Goal: Transaction & Acquisition: Subscribe to service/newsletter

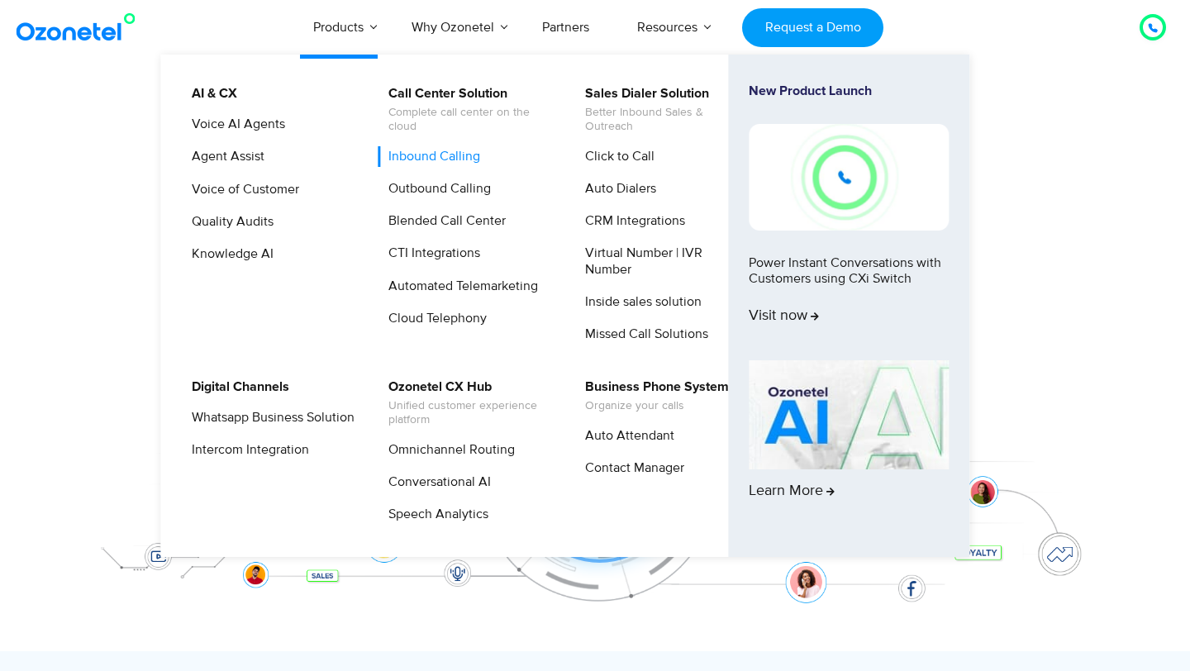
click at [462, 156] on link "Inbound Calling" at bounding box center [430, 156] width 105 height 21
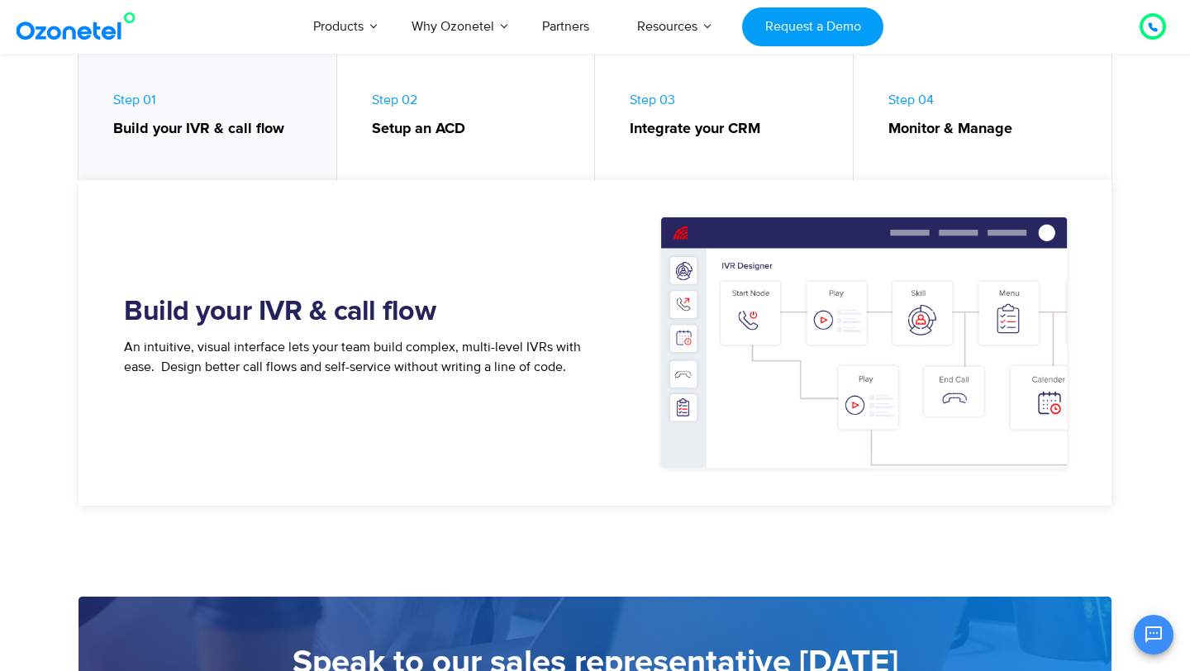
scroll to position [800, 0]
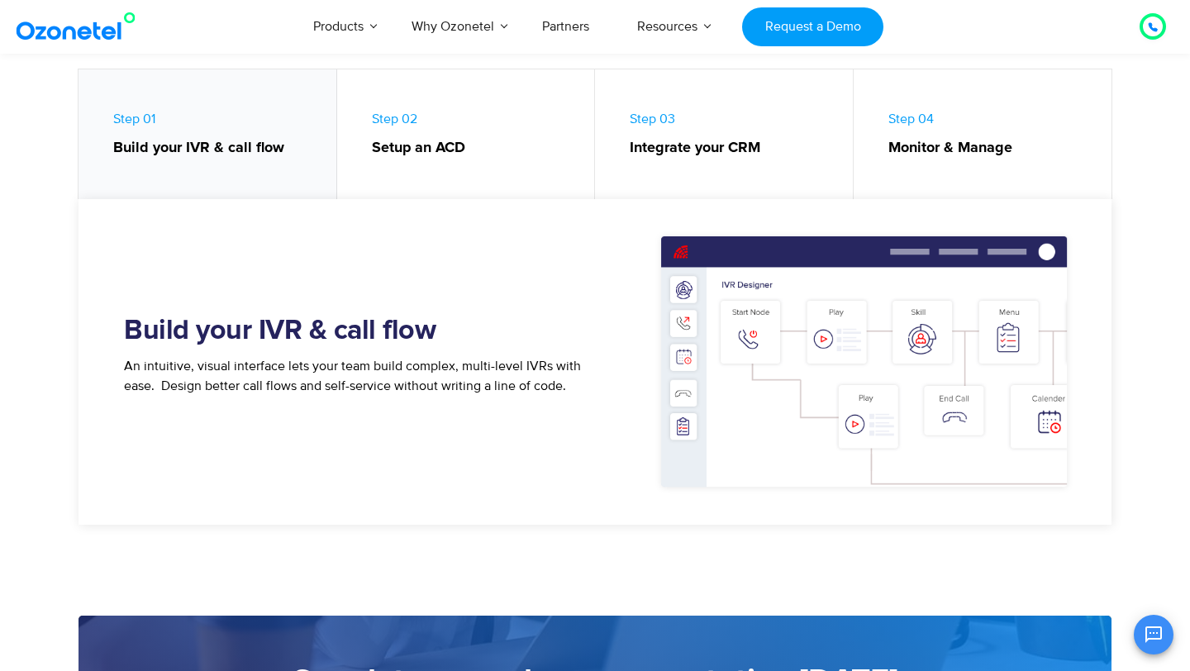
click at [454, 164] on link "Step 02 Setup an ACD" at bounding box center [466, 138] width 259 height 138
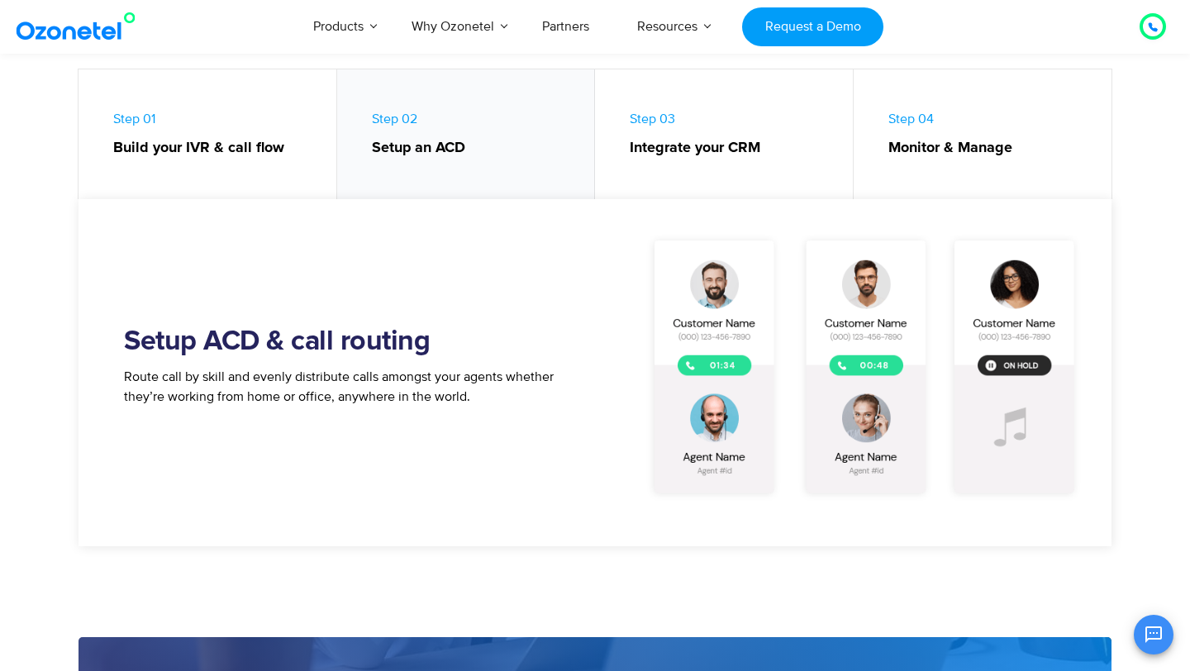
click at [692, 169] on link "Step 03 Integrate your CRM" at bounding box center [724, 138] width 259 height 138
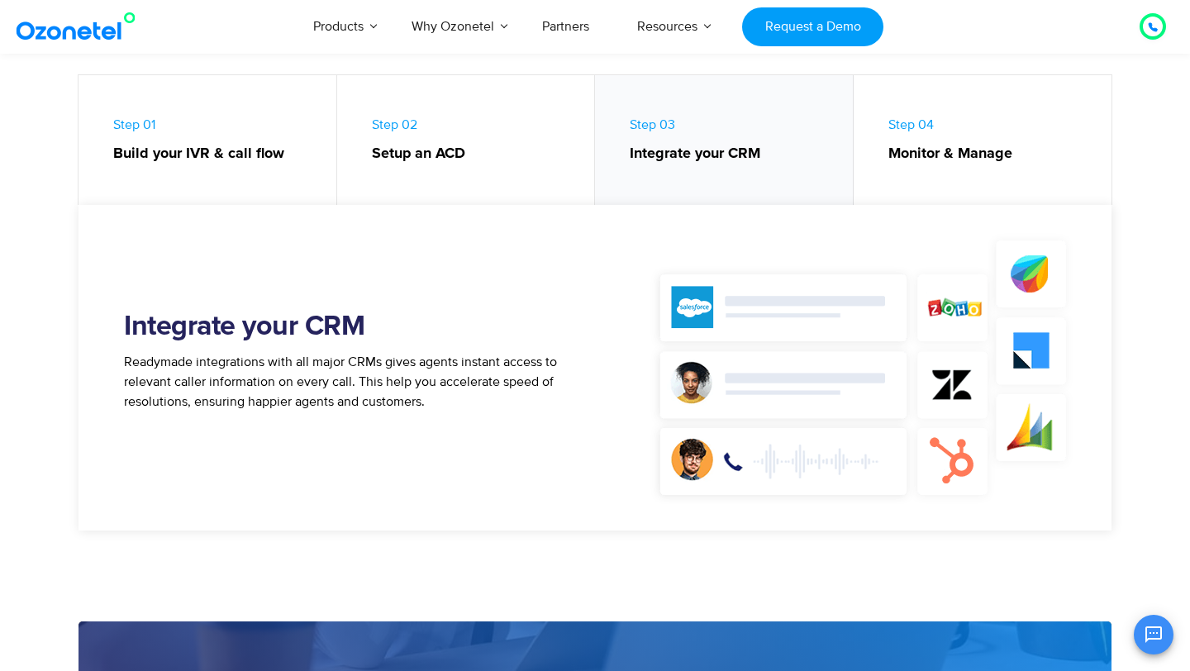
scroll to position [722, 0]
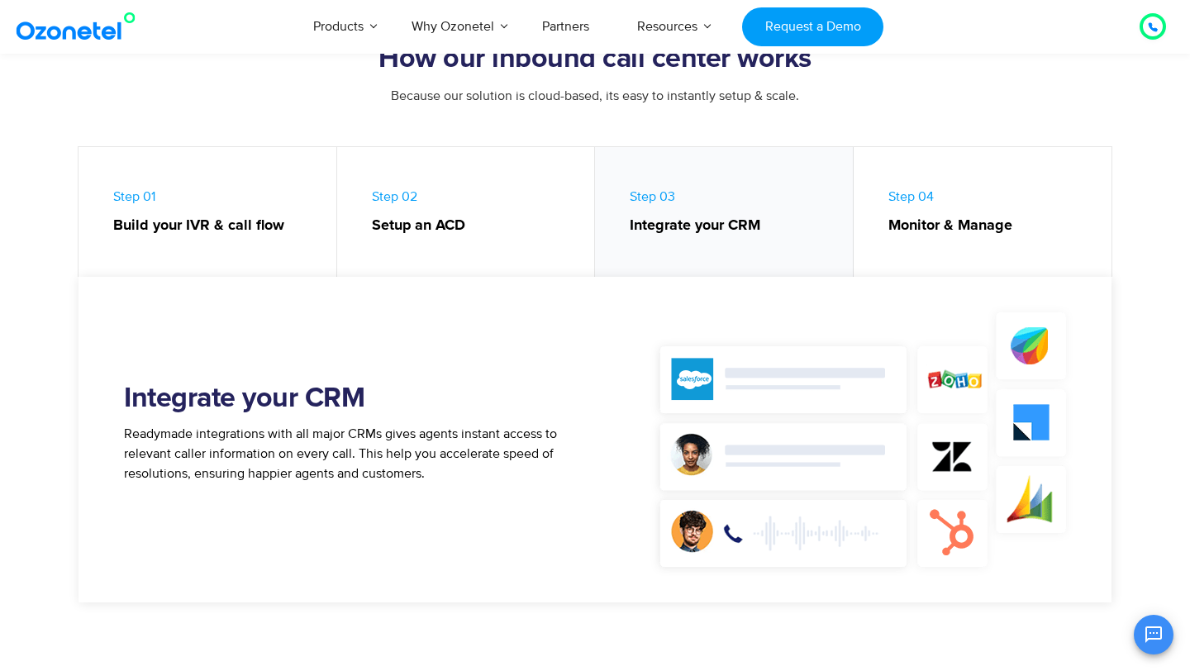
click at [931, 239] on link "Step 04 Monitor & Manage" at bounding box center [983, 216] width 259 height 138
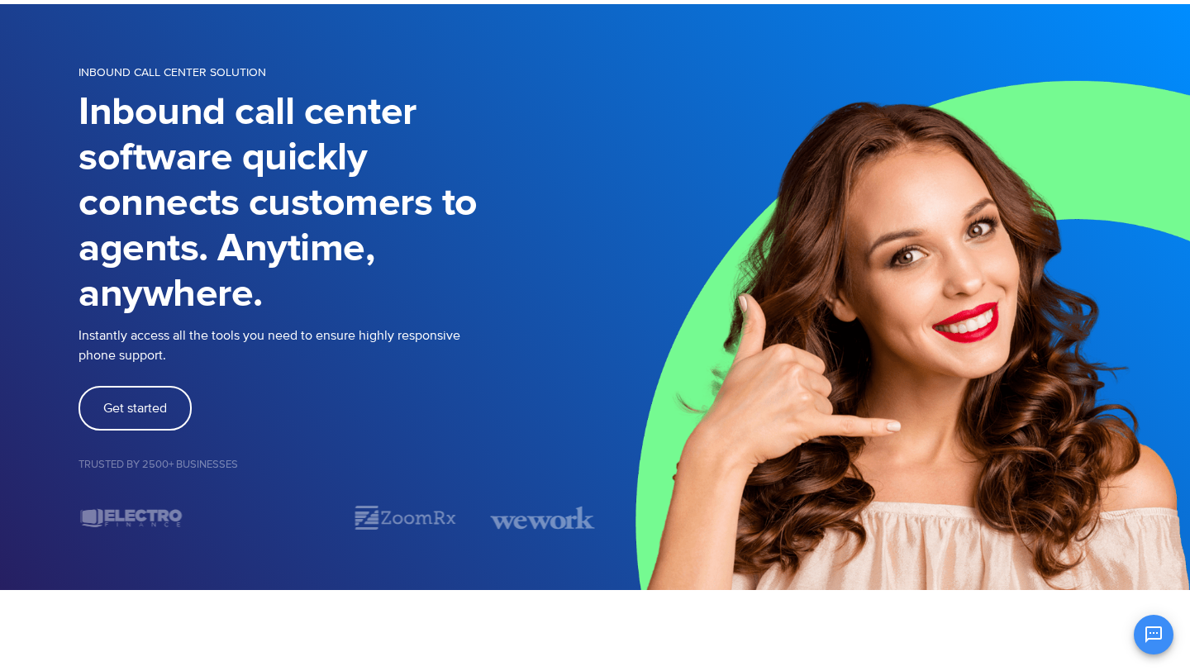
scroll to position [0, 0]
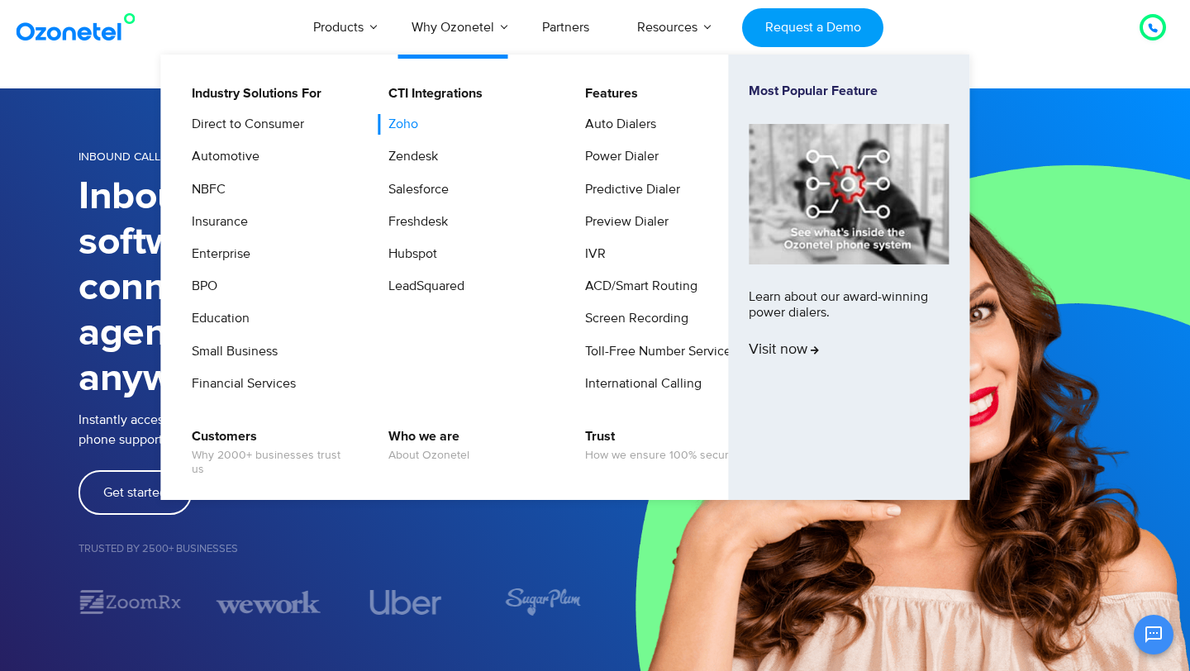
click at [410, 114] on link "Zoho" at bounding box center [399, 124] width 43 height 21
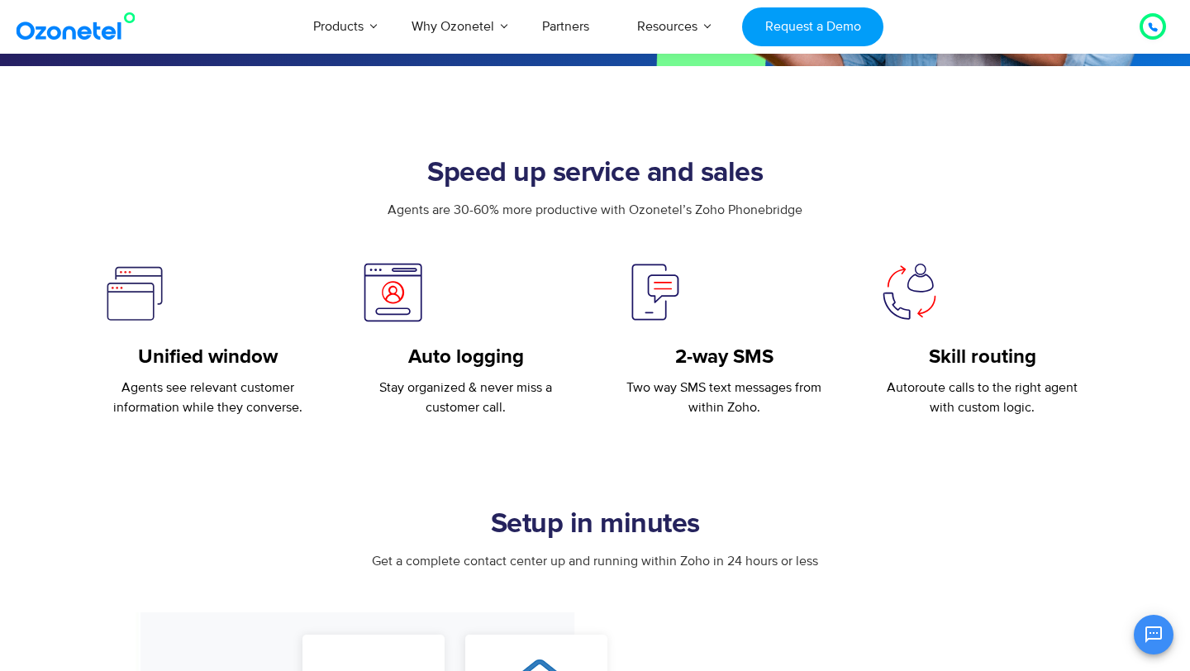
scroll to position [588, 0]
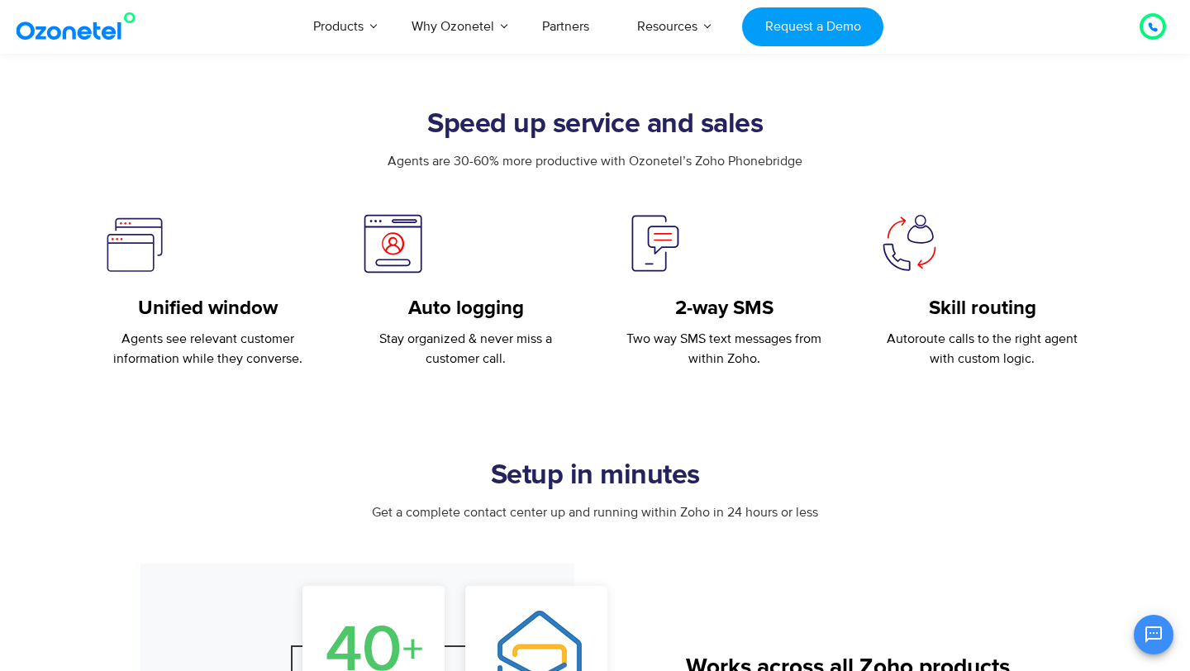
click at [229, 335] on p "Agents see relevant customer information while they converse." at bounding box center [207, 349] width 209 height 40
click at [229, 336] on p "Agents see relevant customer information while they converse." at bounding box center [207, 349] width 209 height 40
click at [219, 357] on p "Agents see relevant customer information while they converse." at bounding box center [207, 349] width 209 height 40
click at [220, 357] on p "Agents see relevant customer information while they converse." at bounding box center [207, 349] width 209 height 40
click at [439, 336] on p "Stay organized & never miss a customer call." at bounding box center [466, 349] width 209 height 40
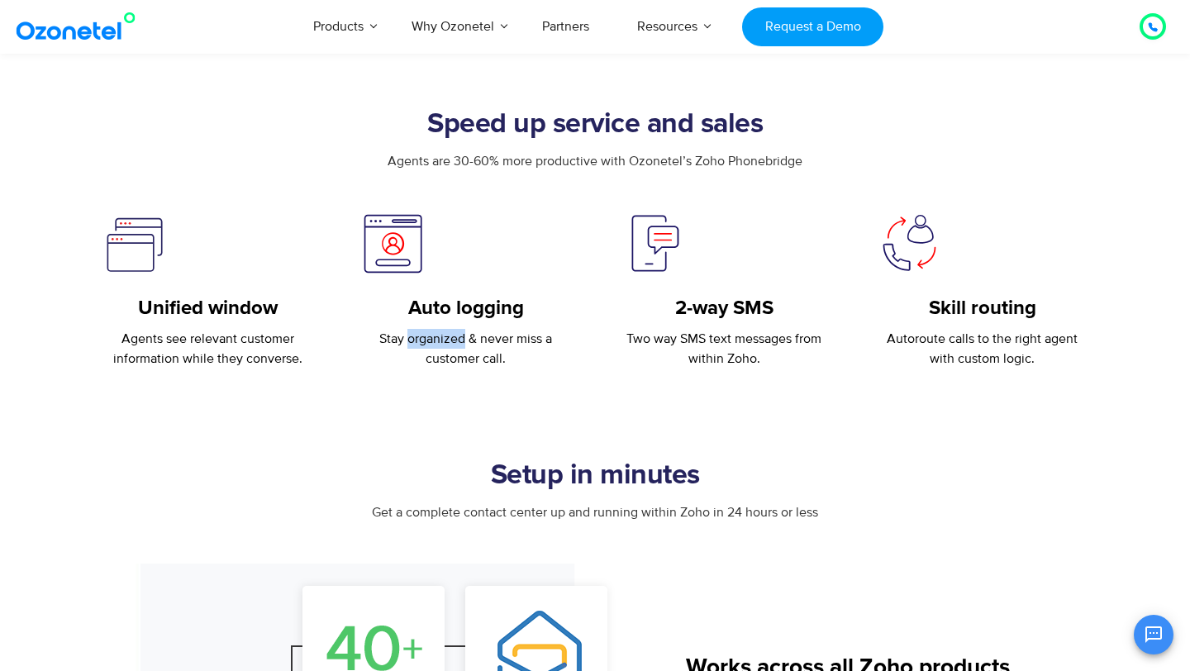
click at [438, 336] on p "Stay organized & never miss a customer call." at bounding box center [466, 349] width 209 height 40
click at [755, 331] on p "Two way SMS text messages from within Zoho." at bounding box center [724, 349] width 209 height 40
click at [994, 332] on p "Autoroute calls to the right agent with custom logic." at bounding box center [983, 349] width 209 height 40
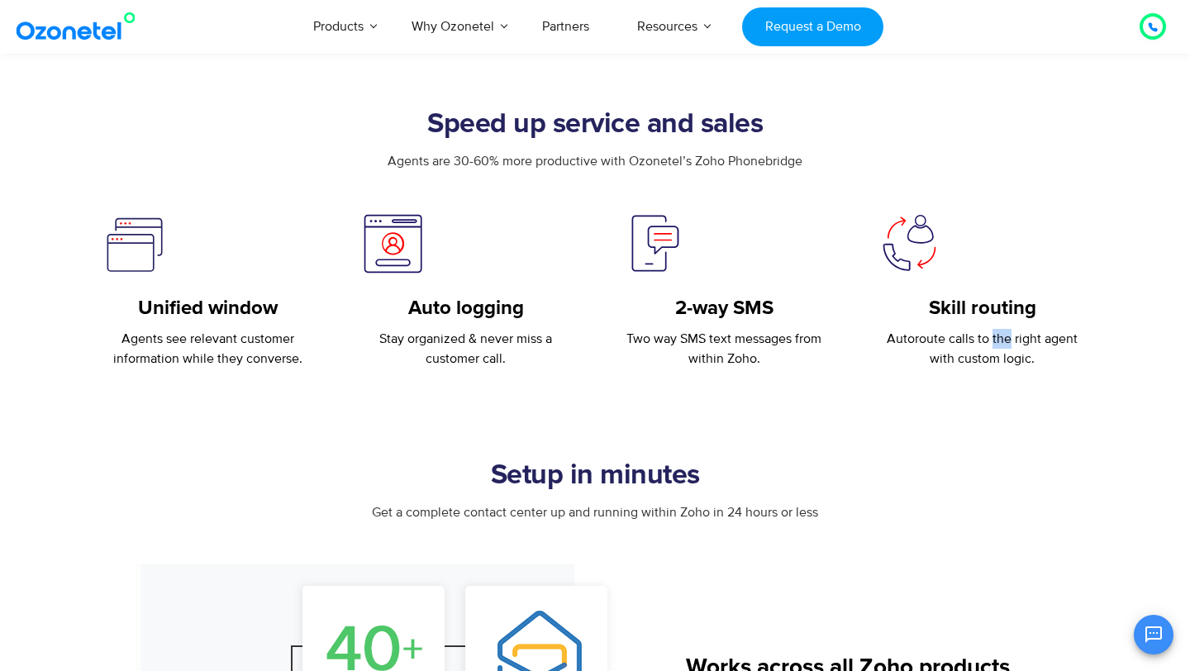
click at [994, 333] on p "Autoroute calls to the right agent with custom logic." at bounding box center [983, 349] width 209 height 40
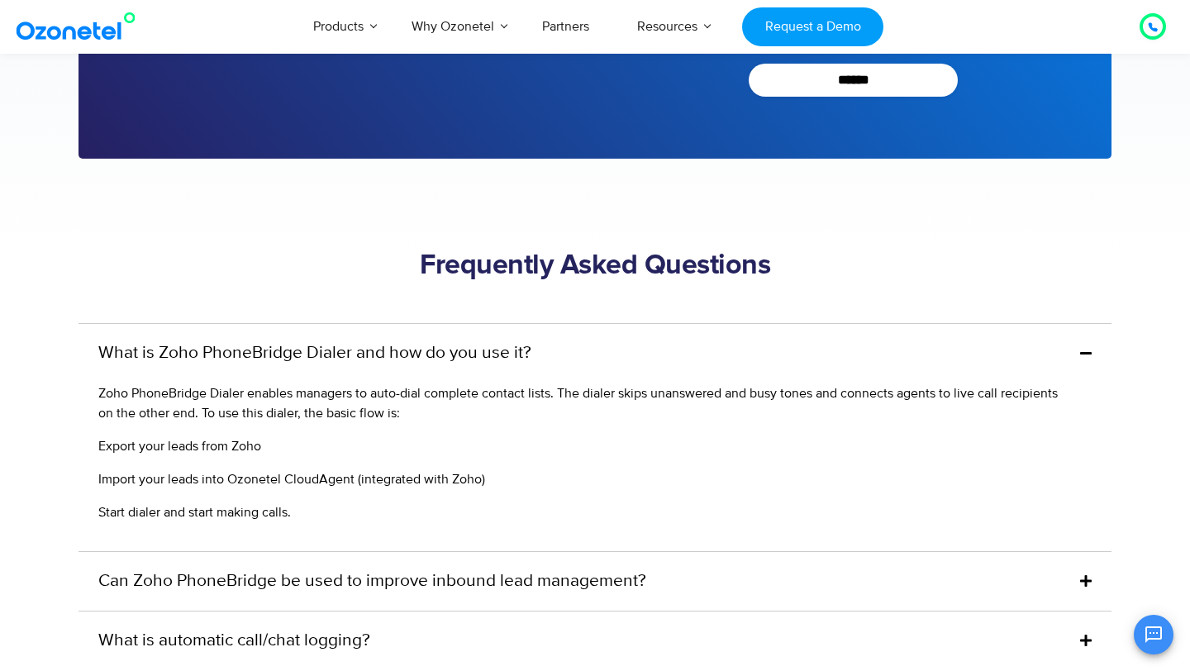
scroll to position [3930, 0]
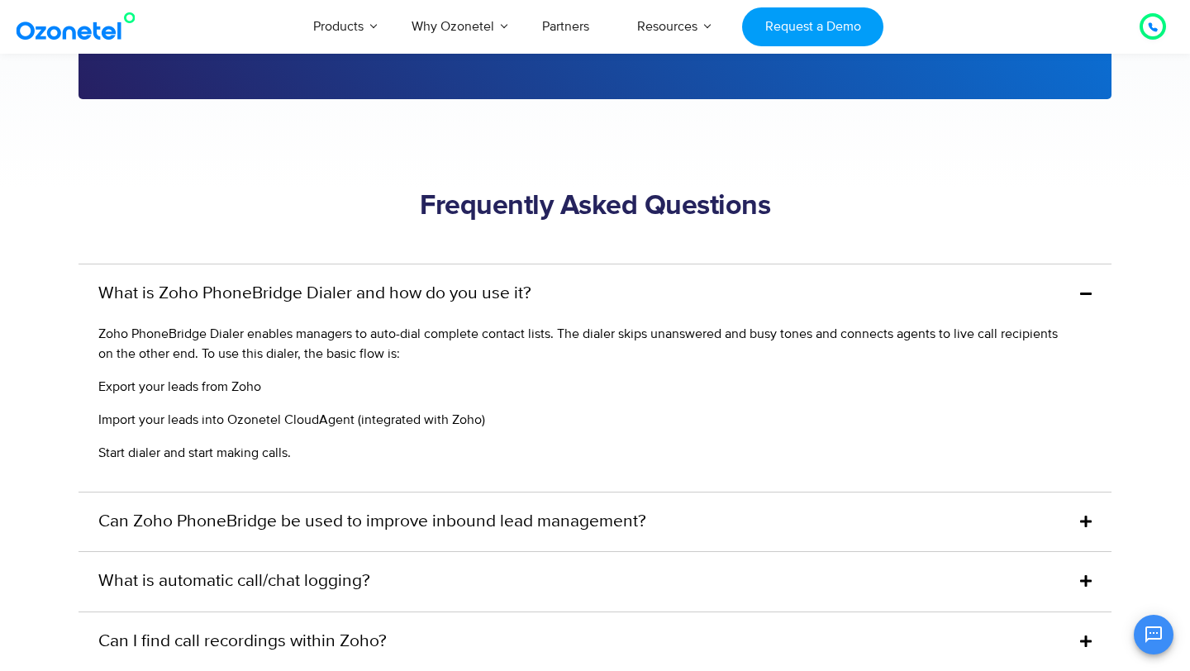
click at [395, 509] on link "Can Zoho PhoneBridge be used to improve inbound lead management?" at bounding box center [372, 522] width 548 height 26
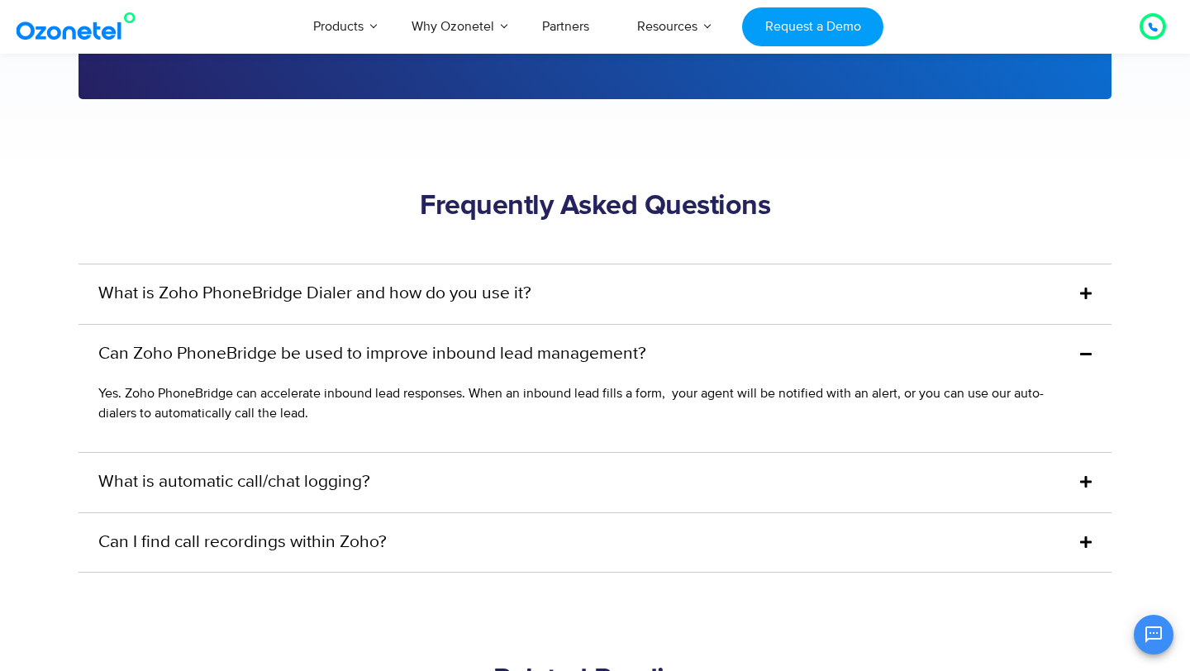
click at [450, 281] on link "What is Zoho PhoneBridge Dialer and how do you use it?" at bounding box center [314, 294] width 433 height 26
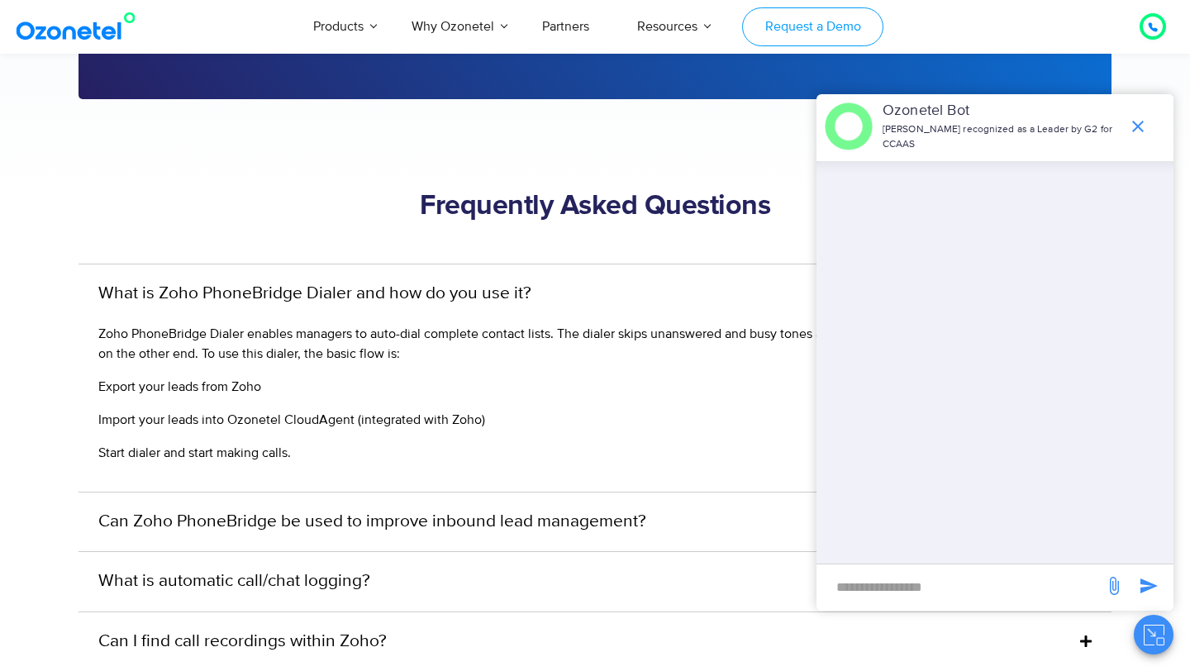
click at [822, 11] on link "Request a Demo" at bounding box center [812, 26] width 141 height 39
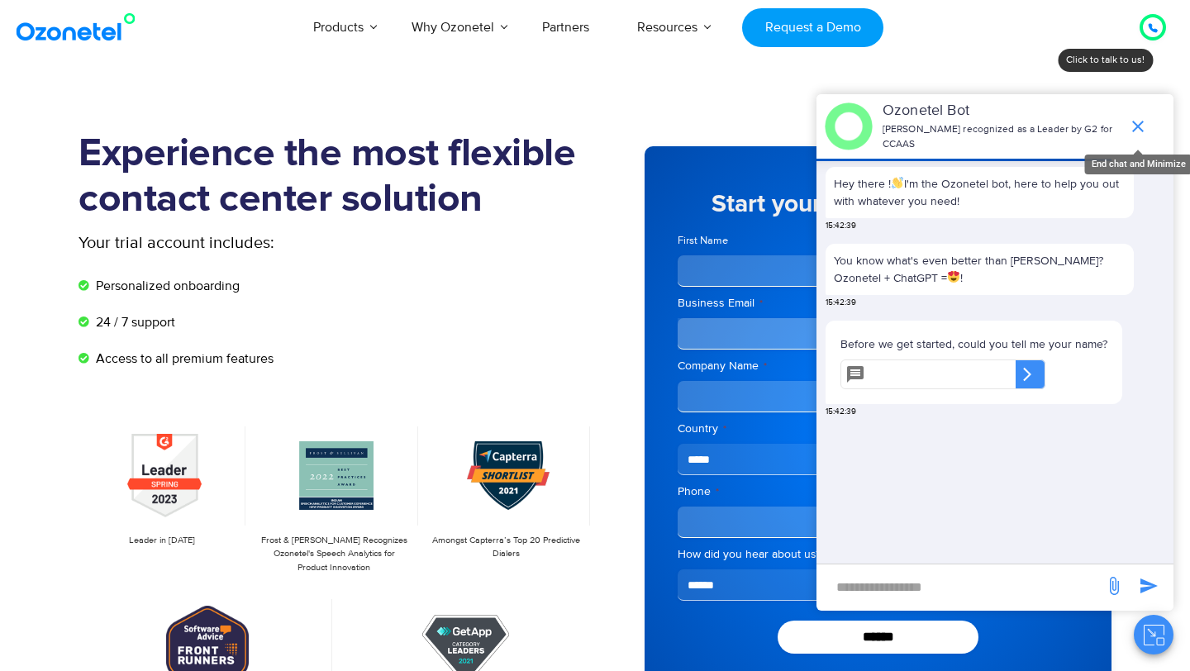
click at [1138, 128] on icon "end chat or minimize" at bounding box center [1138, 127] width 20 height 20
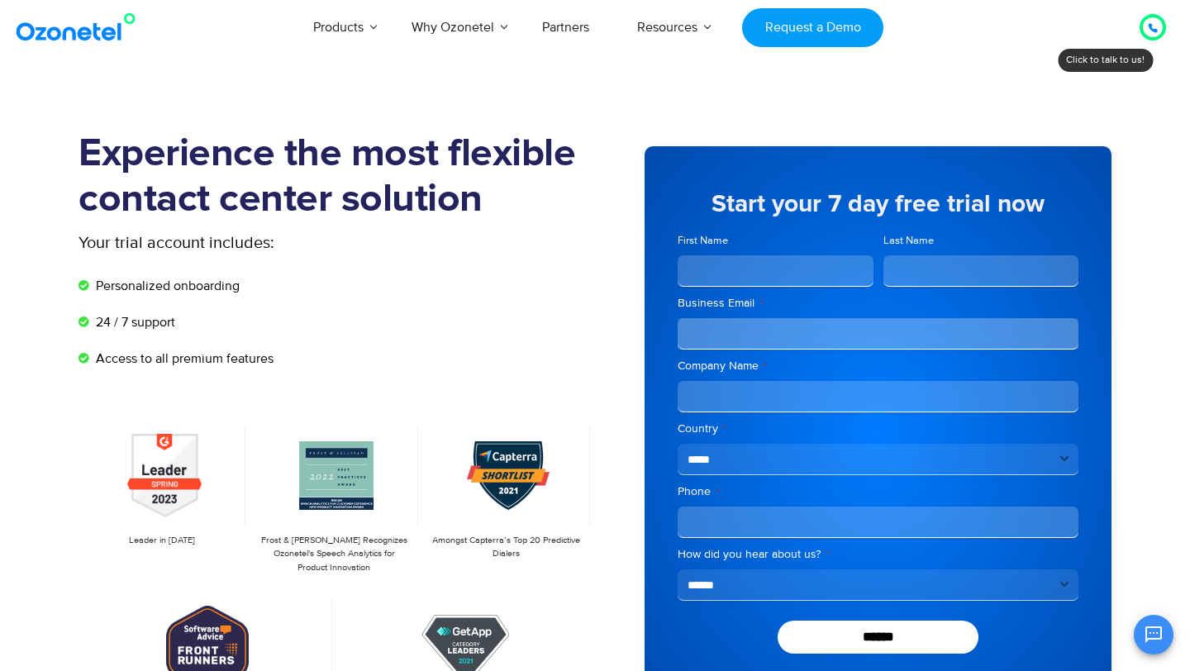
click at [798, 266] on input "First Name" at bounding box center [776, 270] width 196 height 31
type input "*******"
click at [913, 269] on input "Last Name" at bounding box center [982, 270] width 196 height 31
type input "**********"
click at [854, 341] on input "Business Email *" at bounding box center [878, 333] width 401 height 31
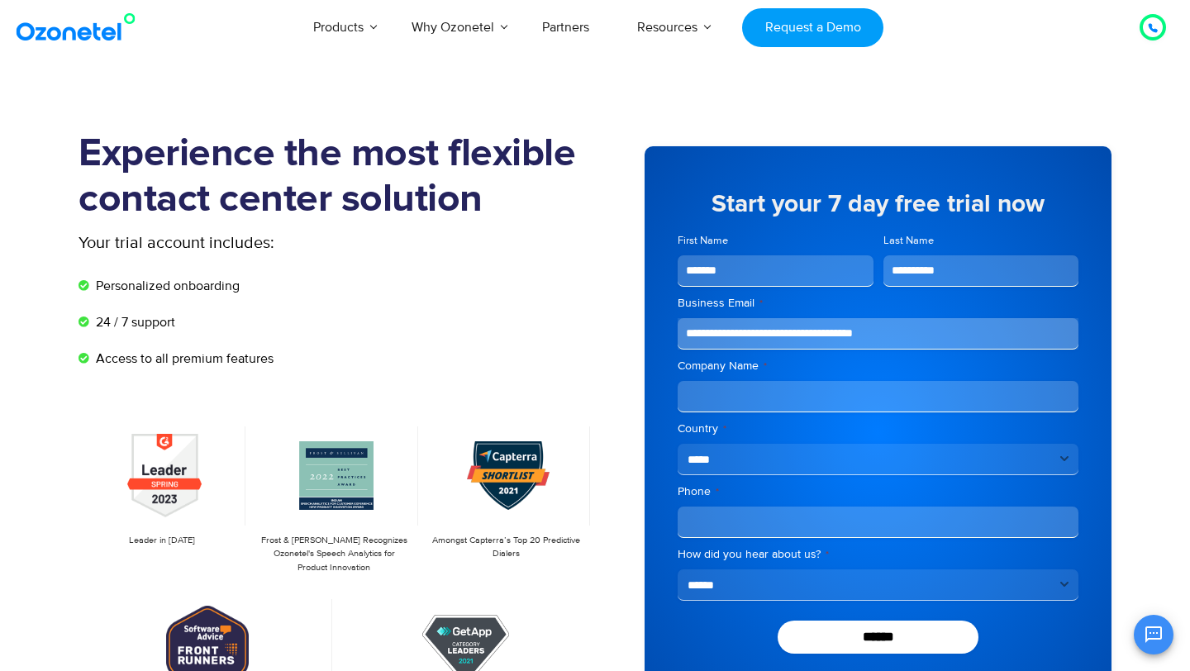
click at [891, 331] on input "**********" at bounding box center [878, 333] width 401 height 31
type input "**********"
click at [786, 398] on input "Company Name *" at bounding box center [878, 396] width 401 height 31
type input "****"
click at [758, 517] on input "Phone *" at bounding box center [878, 522] width 401 height 31
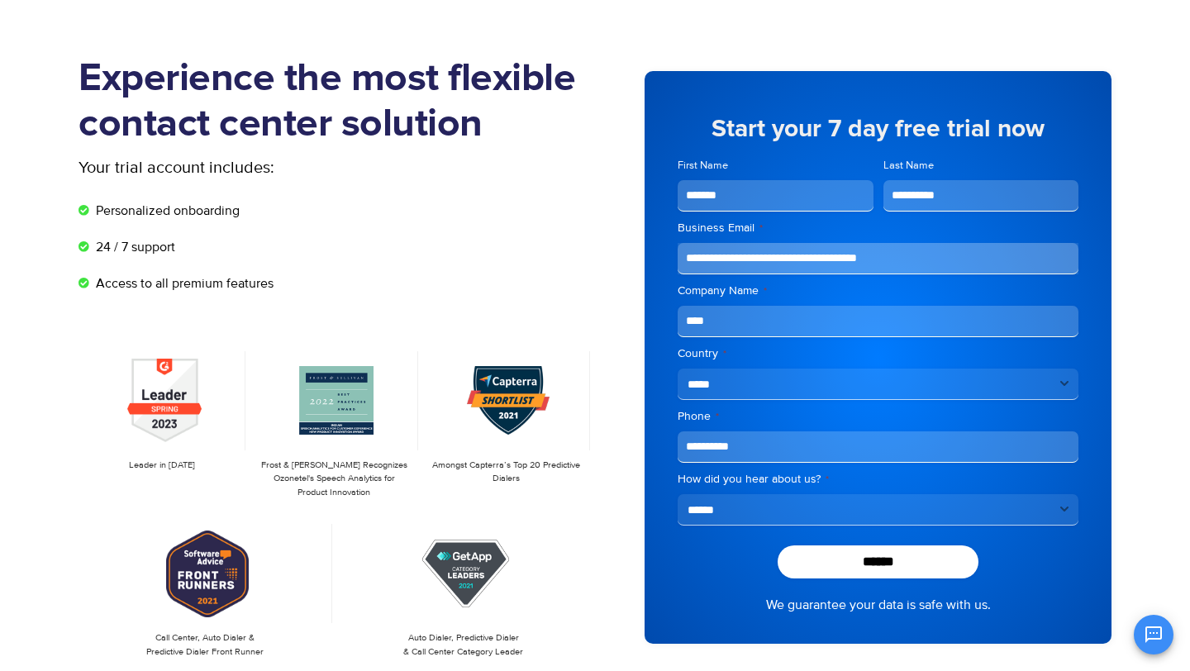
scroll to position [78, 0]
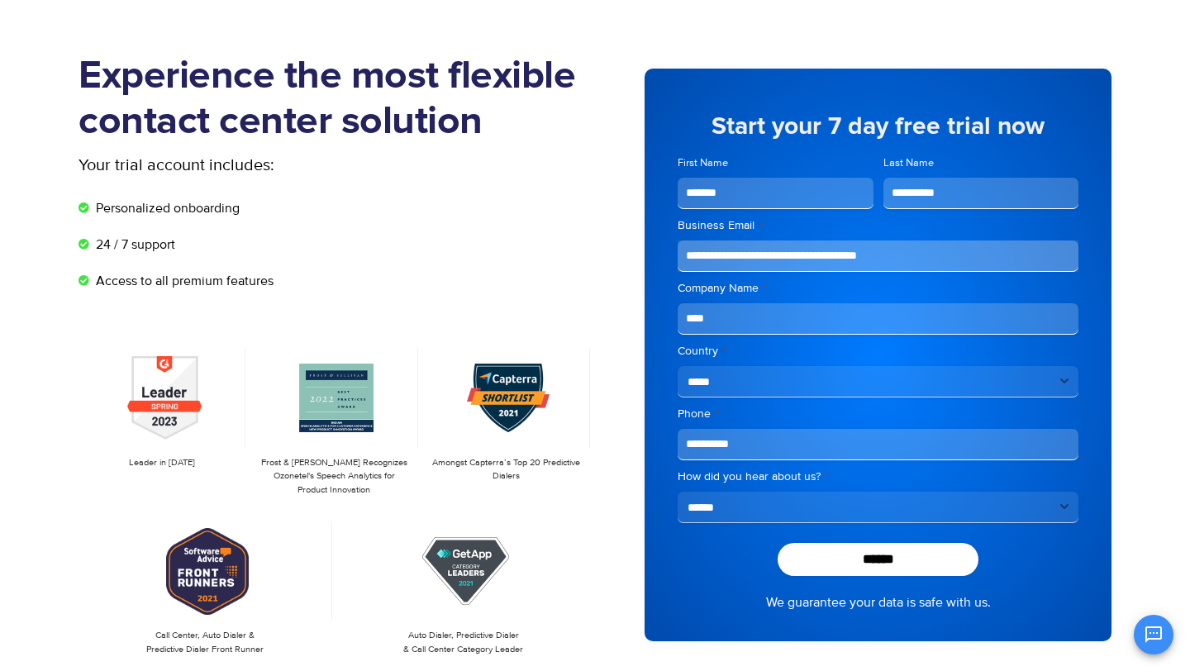
type input "**********"
click at [788, 512] on select "**********" at bounding box center [878, 507] width 401 height 31
select select "**********"
click at [678, 492] on select "**********" at bounding box center [878, 507] width 401 height 31
click at [850, 569] on input "******" at bounding box center [878, 559] width 201 height 33
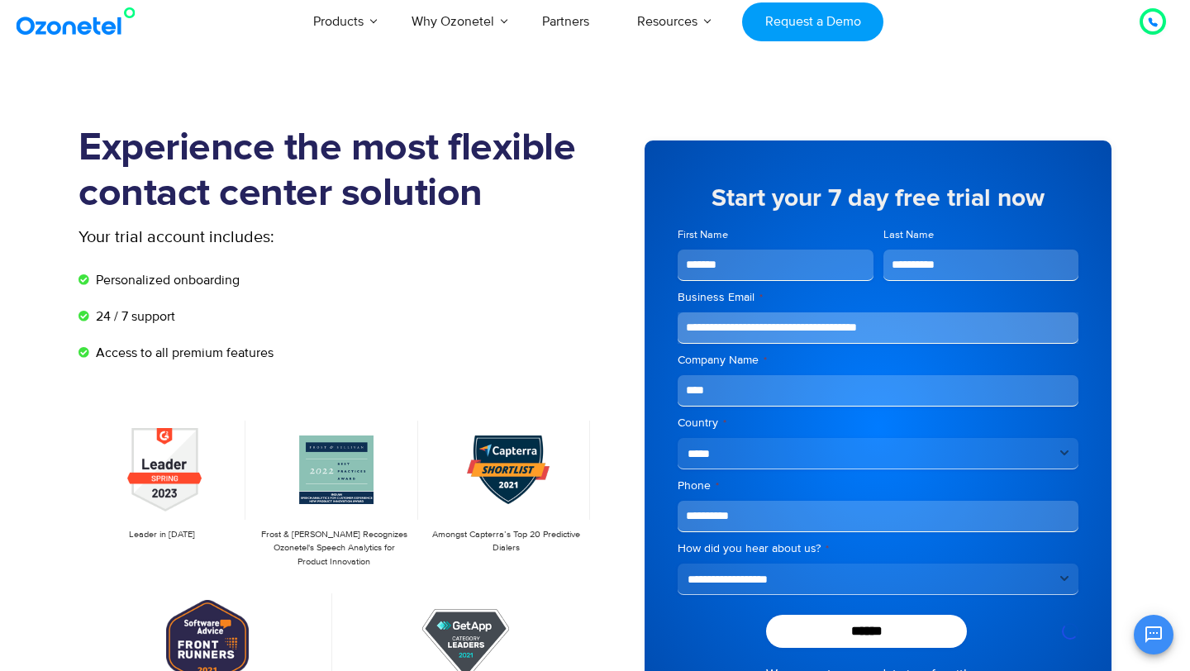
scroll to position [0, 0]
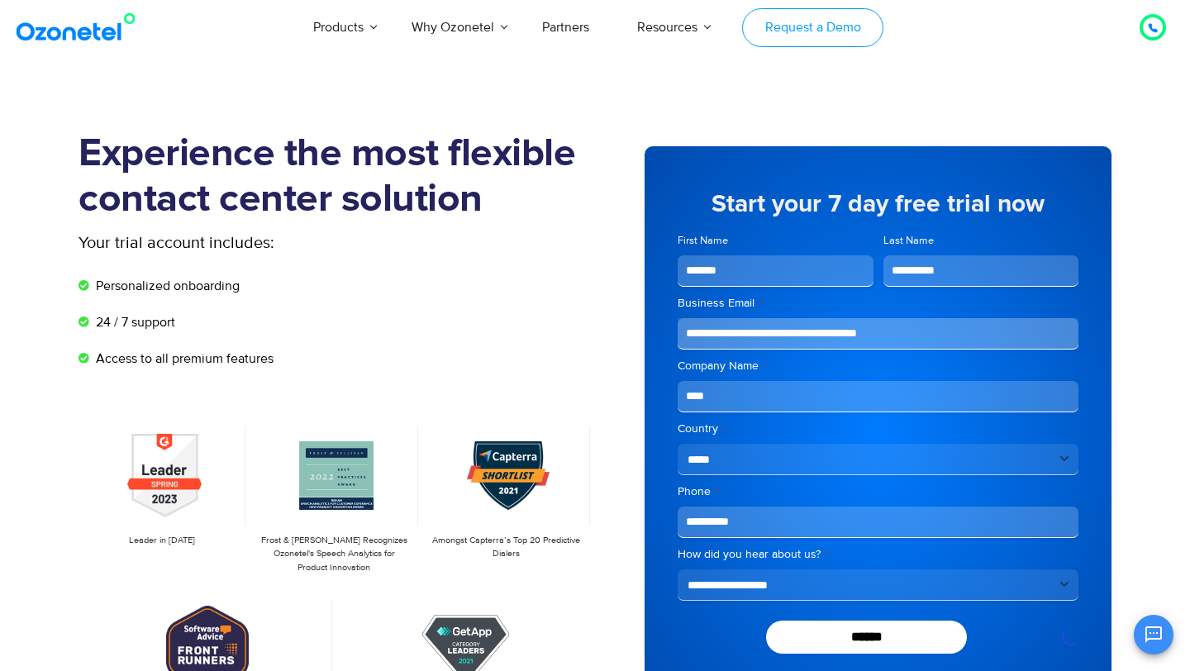
click at [811, 20] on link "Request a Demo" at bounding box center [812, 27] width 141 height 39
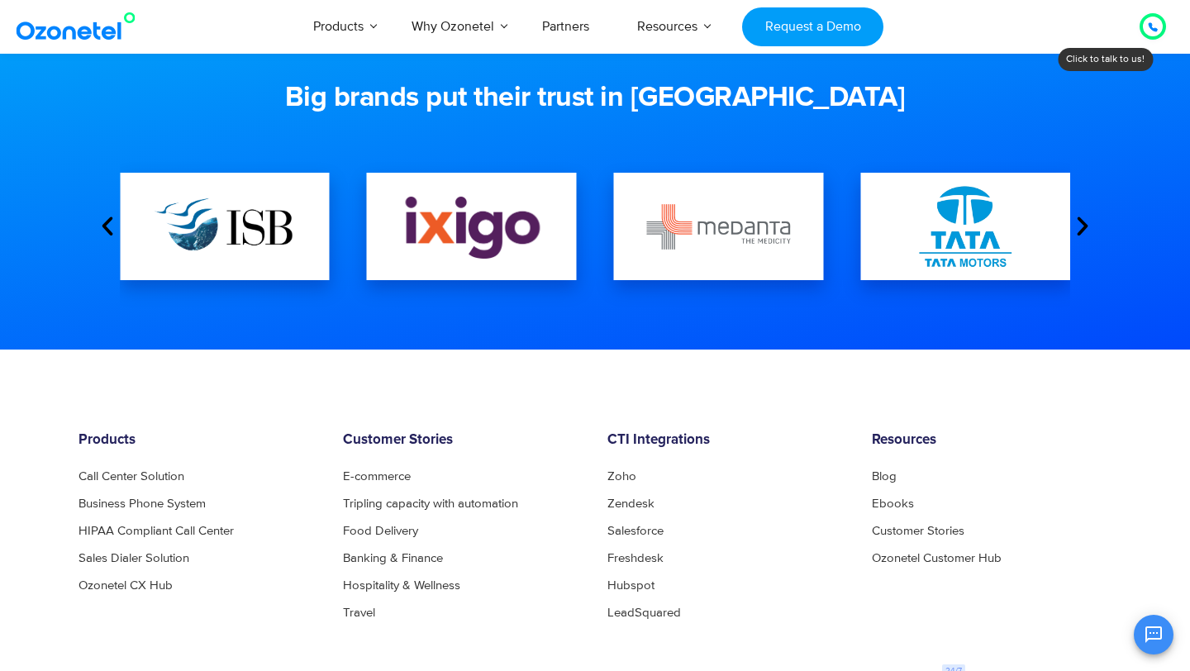
scroll to position [515, 0]
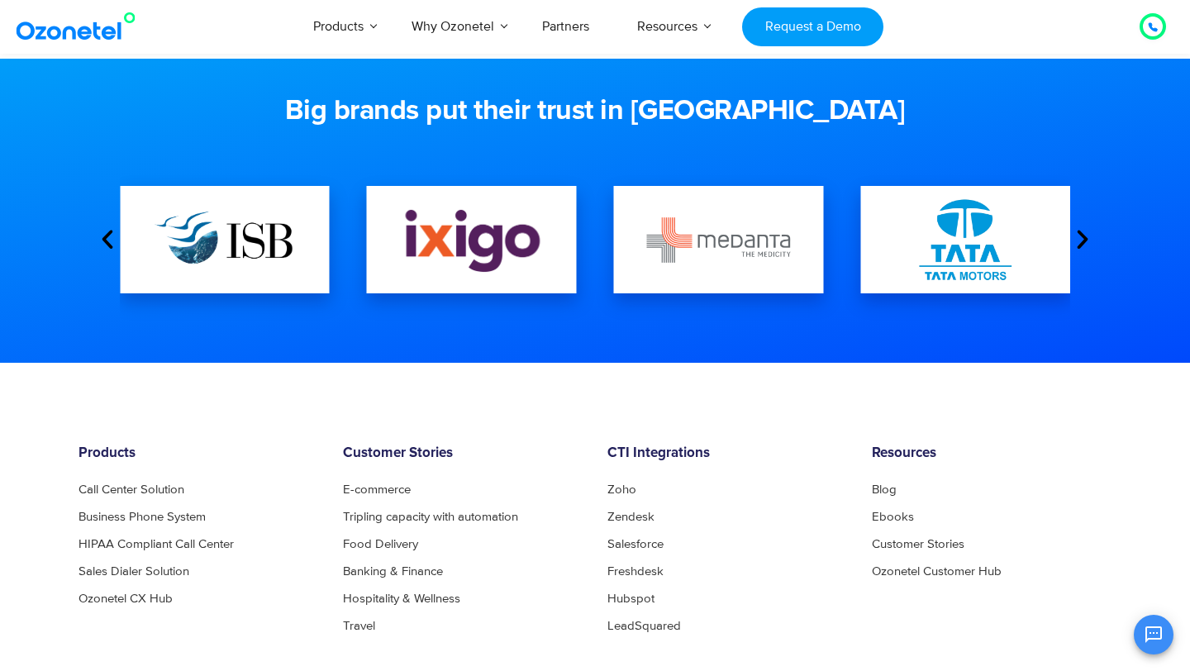
click at [1079, 235] on icon "Next slide" at bounding box center [1082, 239] width 25 height 25
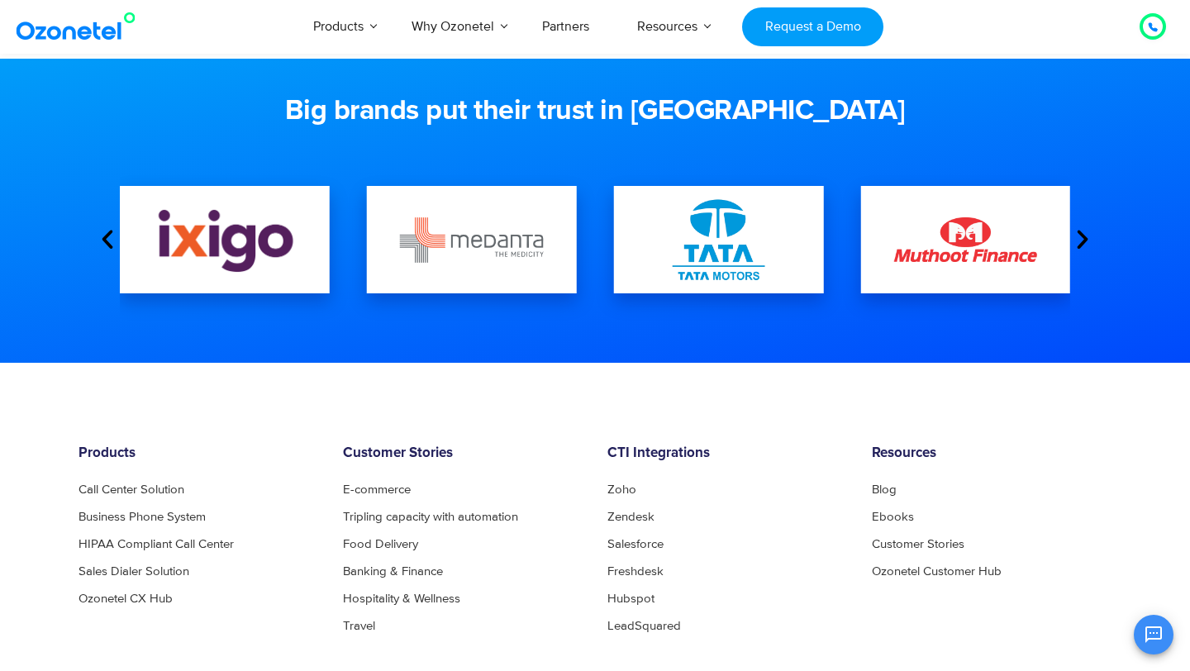
click at [1079, 235] on icon "Next slide" at bounding box center [1082, 239] width 25 height 25
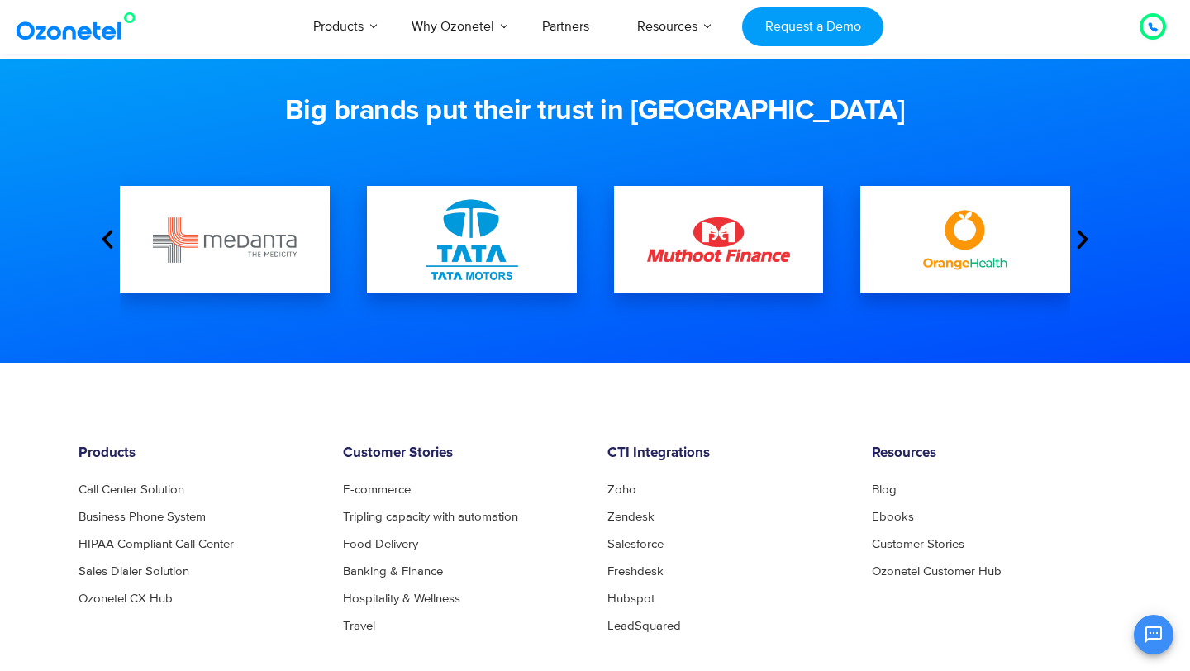
click at [1079, 235] on icon "Next slide" at bounding box center [1082, 239] width 25 height 25
click at [1092, 242] on icon "Next slide" at bounding box center [1082, 239] width 25 height 25
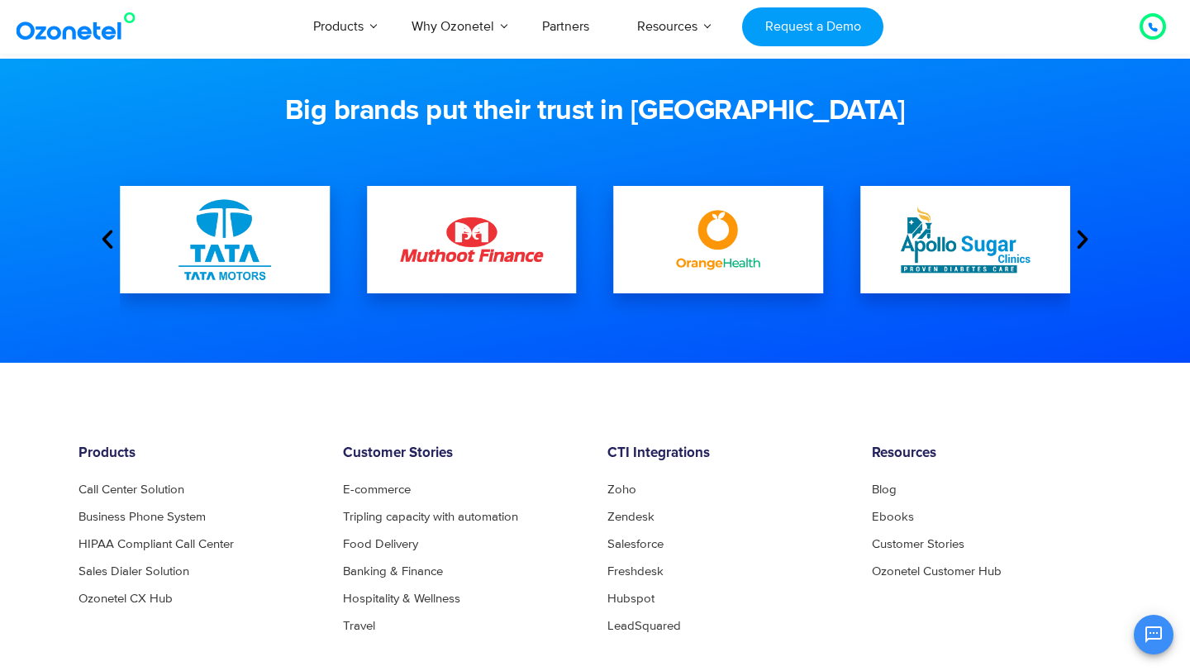
click at [1077, 241] on icon "Next slide" at bounding box center [1082, 239] width 25 height 25
click at [1084, 240] on icon "Next slide" at bounding box center [1082, 239] width 25 height 25
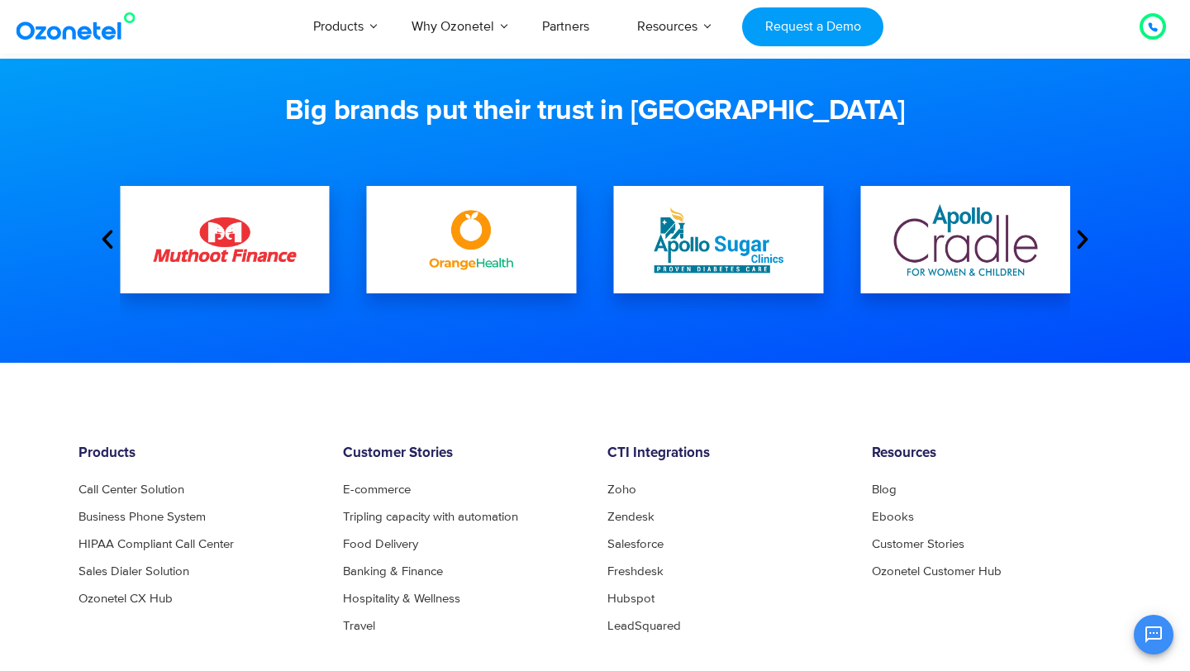
click at [1084, 240] on icon "Next slide" at bounding box center [1082, 239] width 25 height 25
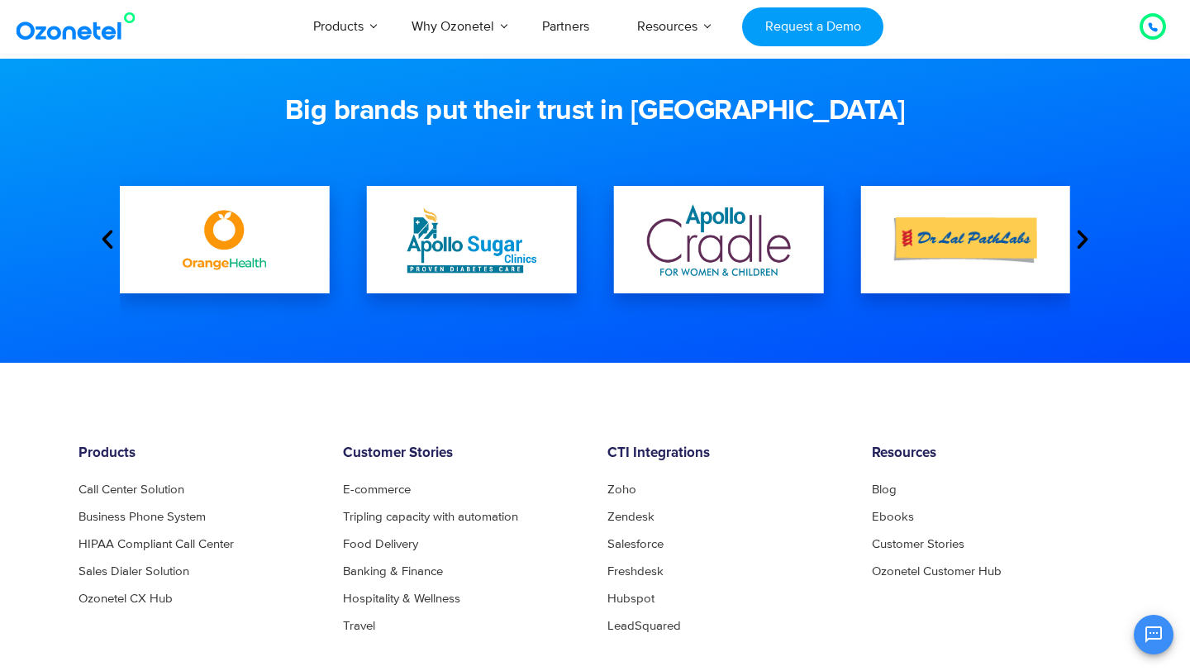
click at [1084, 240] on icon "Next slide" at bounding box center [1082, 239] width 25 height 25
click at [1086, 234] on icon "Next slide" at bounding box center [1082, 239] width 25 height 25
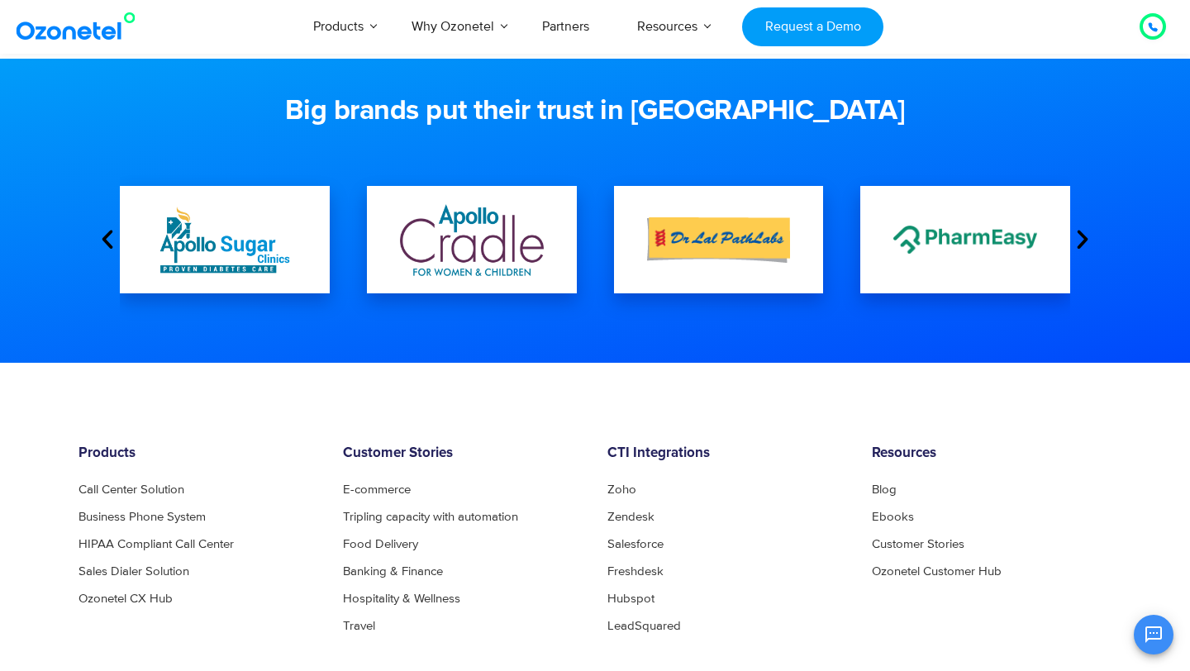
click at [1086, 235] on icon "Next slide" at bounding box center [1082, 239] width 25 height 25
click at [1082, 238] on icon "Next slide" at bounding box center [1082, 239] width 25 height 25
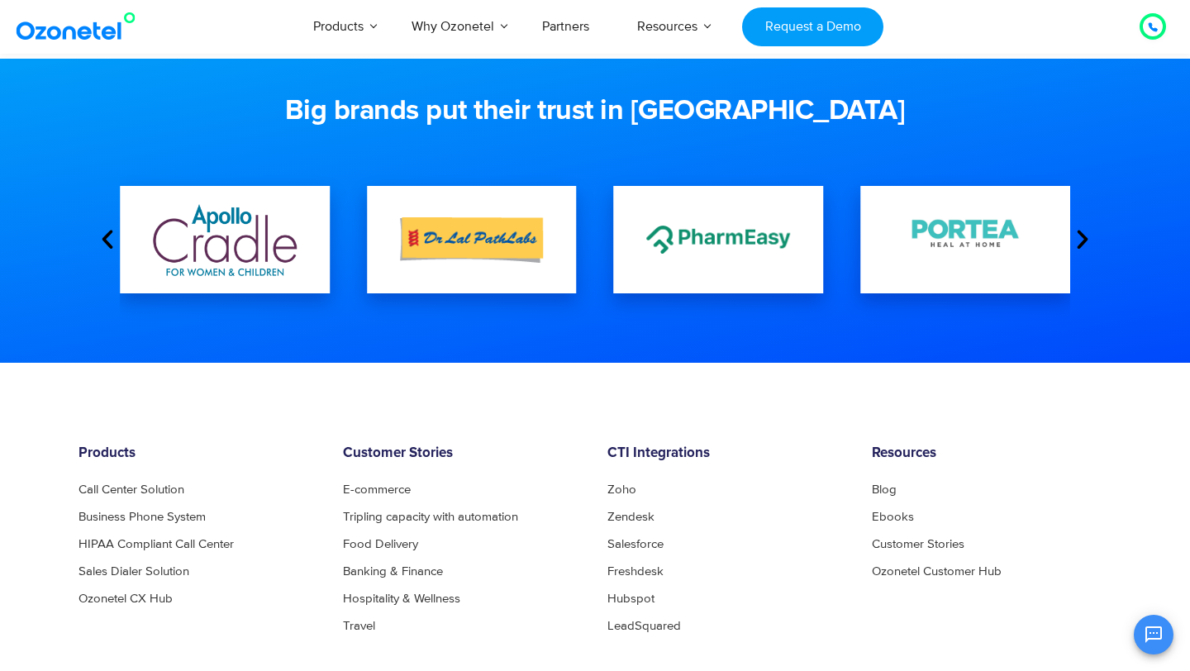
click at [1082, 238] on icon "Next slide" at bounding box center [1082, 239] width 25 height 25
click at [1084, 247] on icon "Next slide" at bounding box center [1082, 239] width 25 height 25
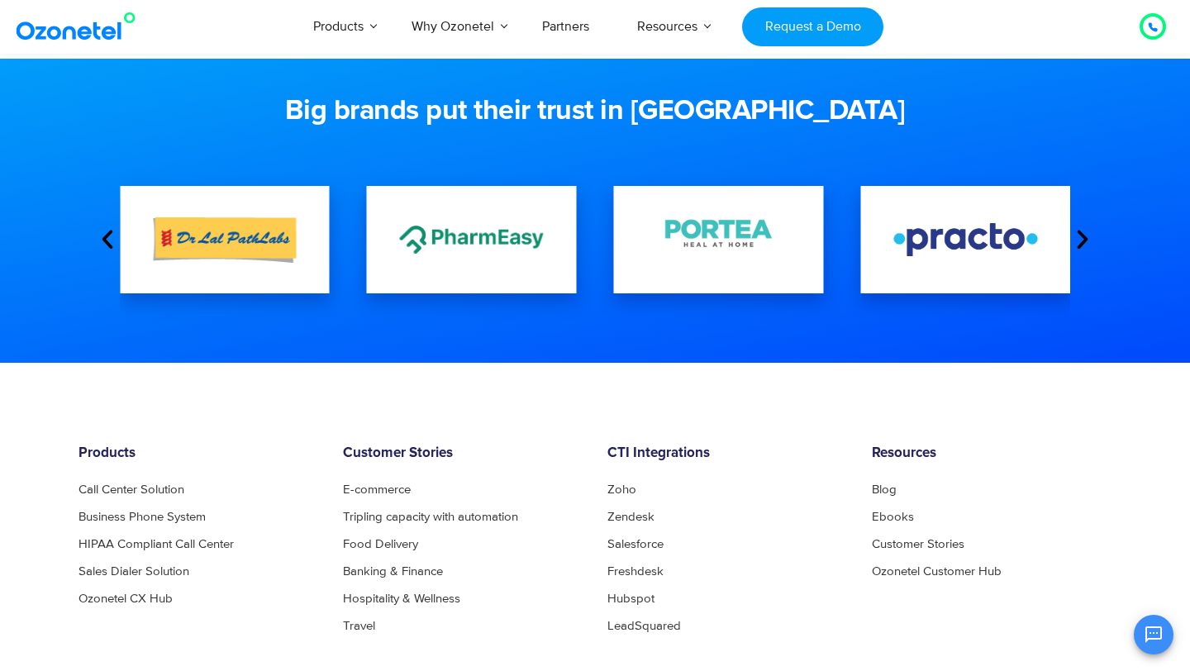
click at [1084, 247] on icon "Next slide" at bounding box center [1082, 239] width 25 height 25
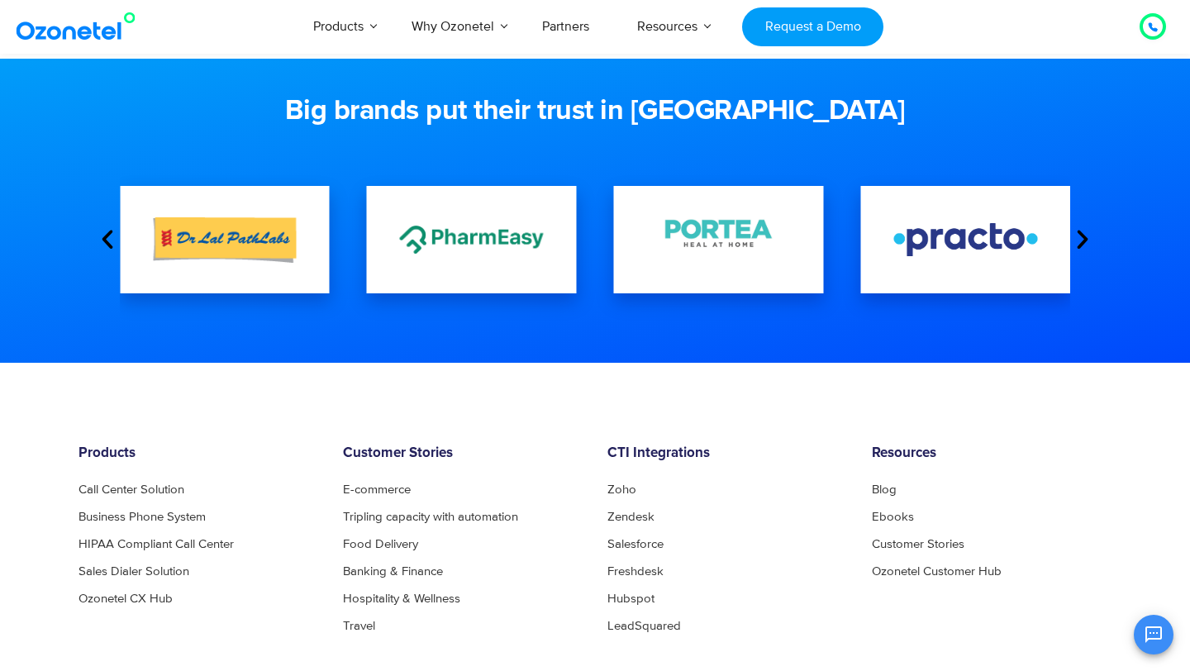
click at [1084, 248] on icon "Next slide" at bounding box center [1082, 239] width 25 height 25
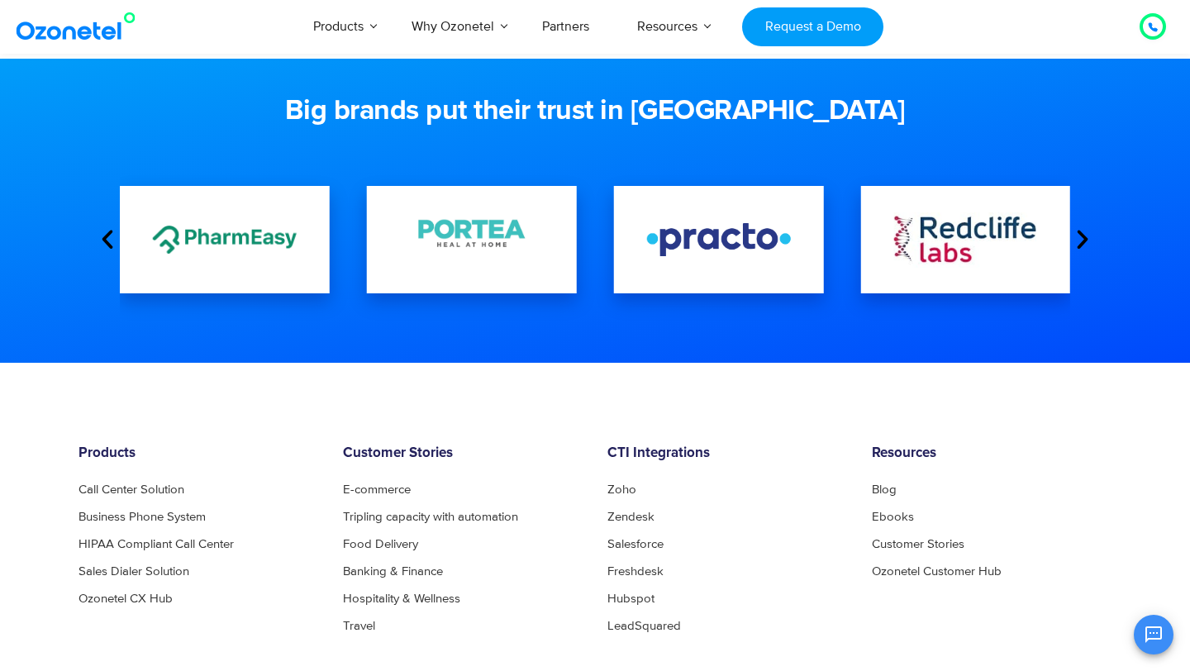
click at [1084, 248] on icon "Next slide" at bounding box center [1082, 239] width 25 height 25
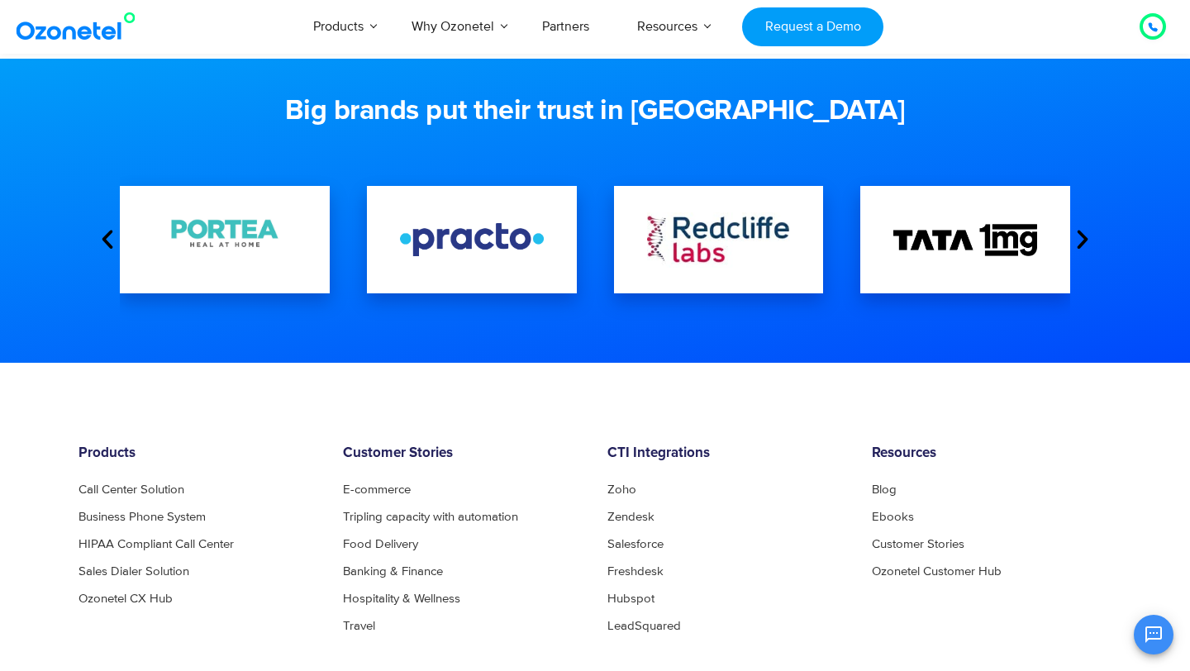
click at [1084, 248] on icon "Next slide" at bounding box center [1082, 239] width 25 height 25
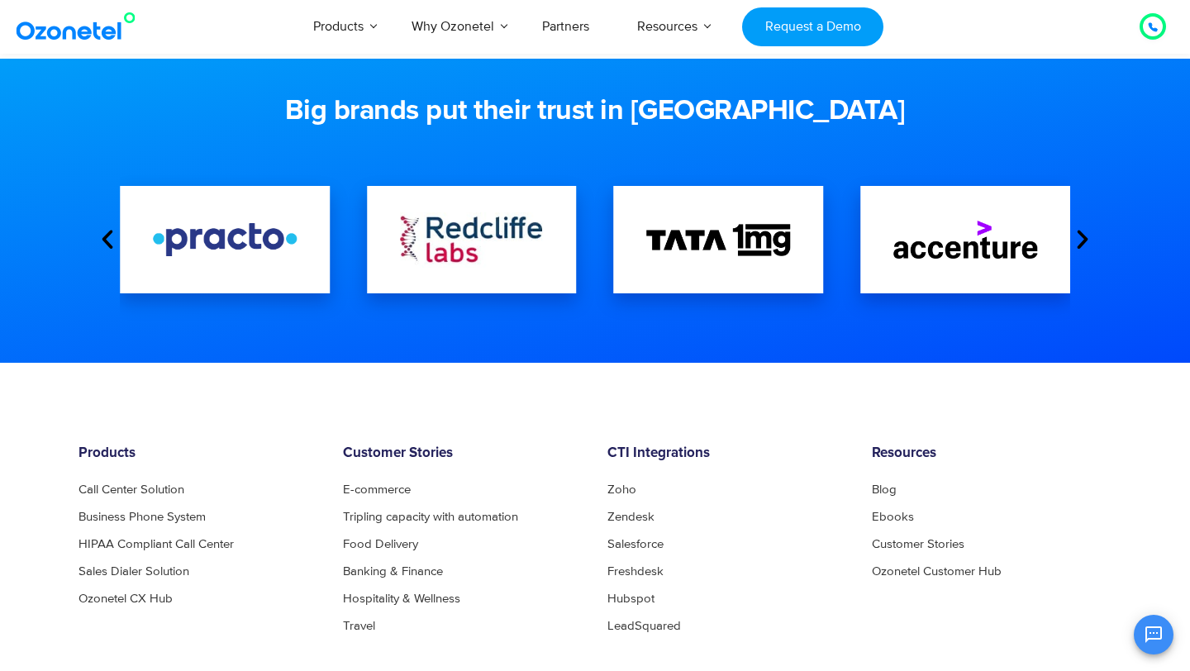
click at [1084, 247] on icon "Next slide" at bounding box center [1082, 239] width 25 height 25
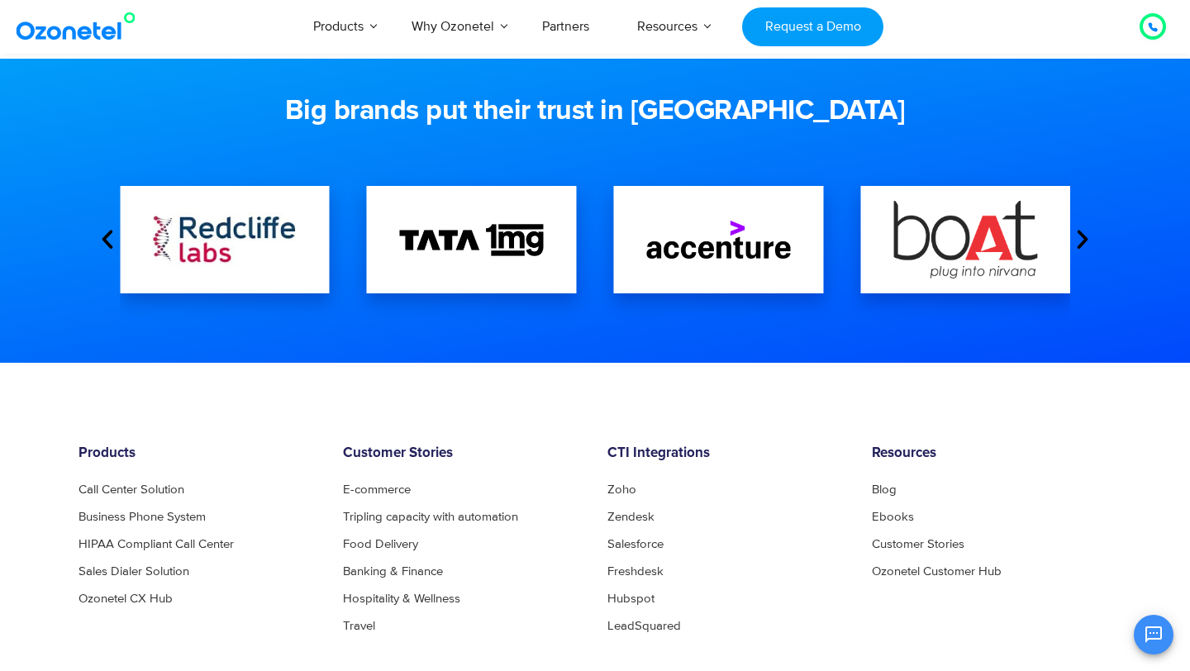
click at [1084, 247] on icon "Next slide" at bounding box center [1082, 239] width 25 height 25
click at [1084, 241] on icon "Next slide" at bounding box center [1082, 239] width 25 height 25
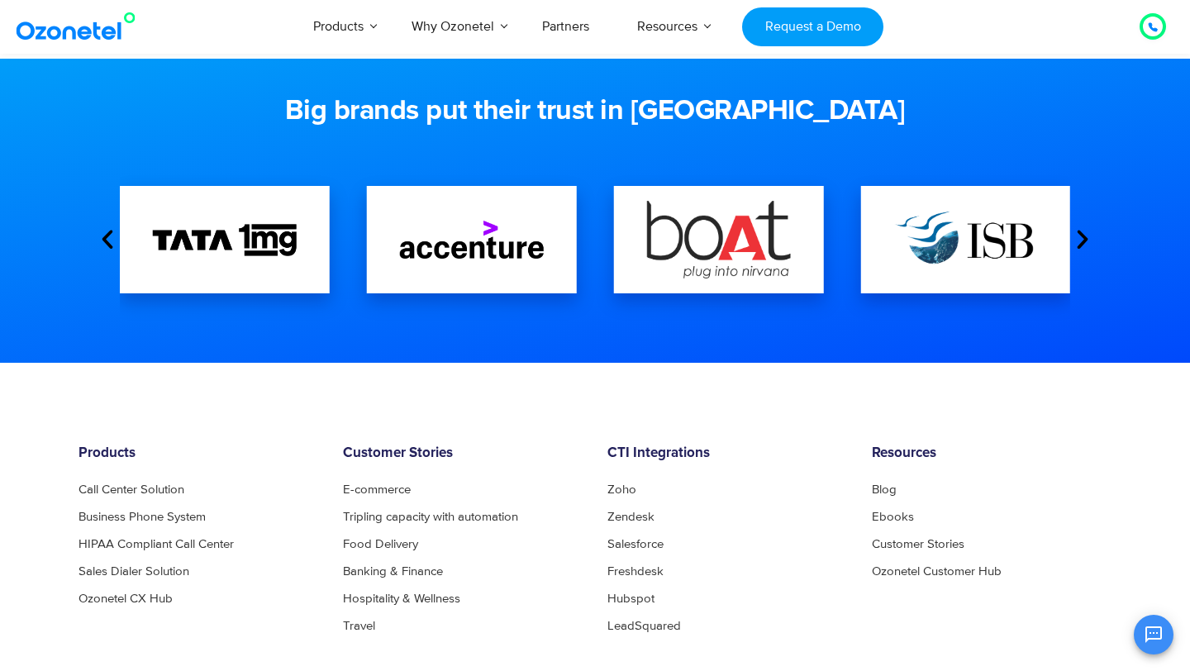
click at [1084, 241] on icon "Next slide" at bounding box center [1082, 239] width 25 height 25
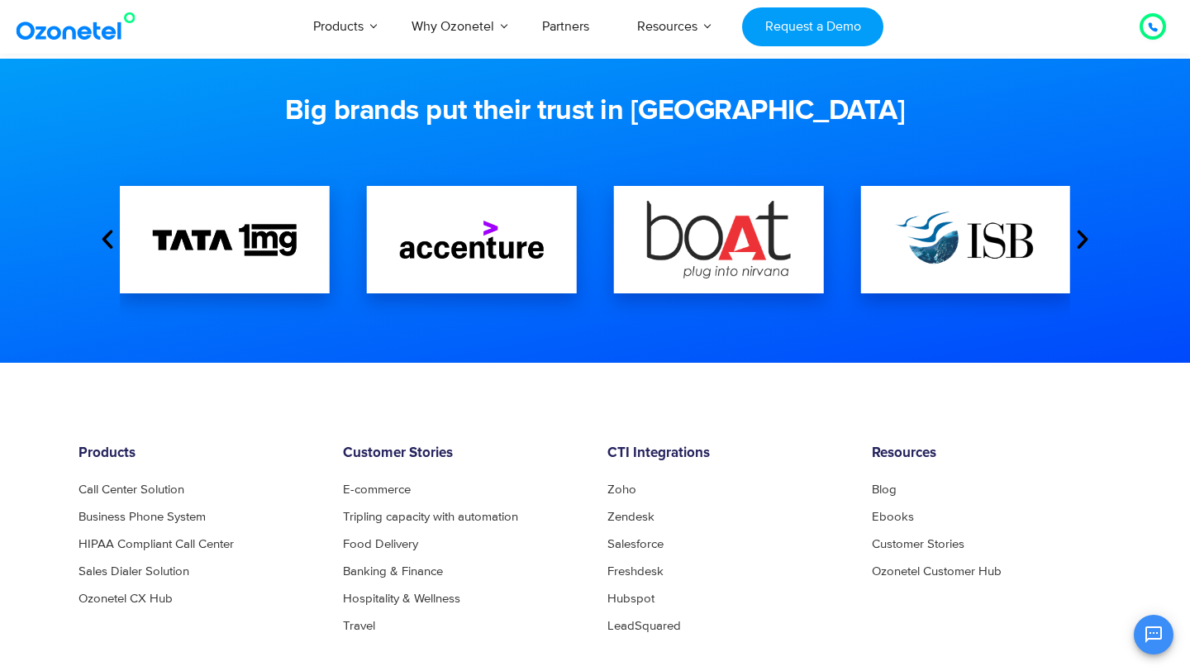
click at [1084, 241] on icon "Next slide" at bounding box center [1082, 239] width 25 height 25
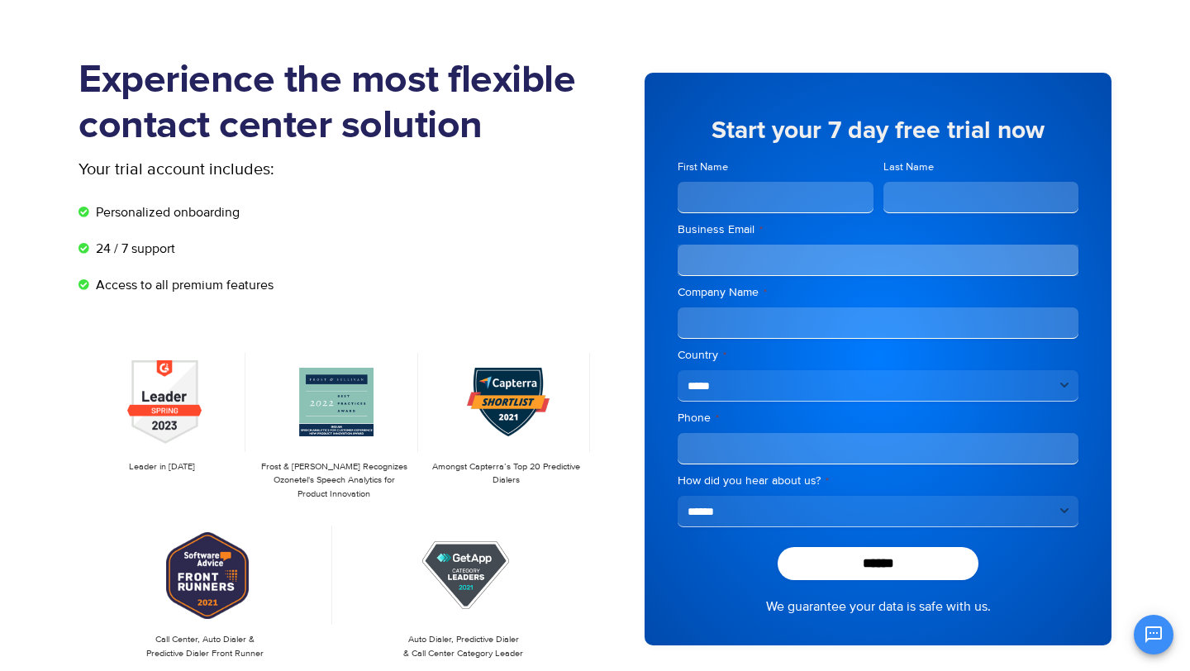
scroll to position [73, 0]
